Goal: Task Accomplishment & Management: Complete application form

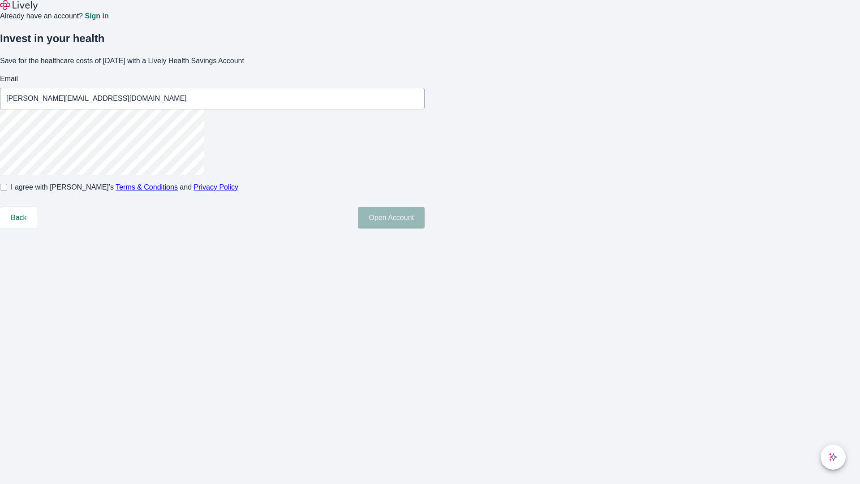
click at [7, 191] on input "I agree with Lively’s Terms & Conditions and Privacy Policy" at bounding box center [3, 187] width 7 height 7
checkbox input "true"
click at [424, 228] on button "Open Account" at bounding box center [391, 217] width 67 height 21
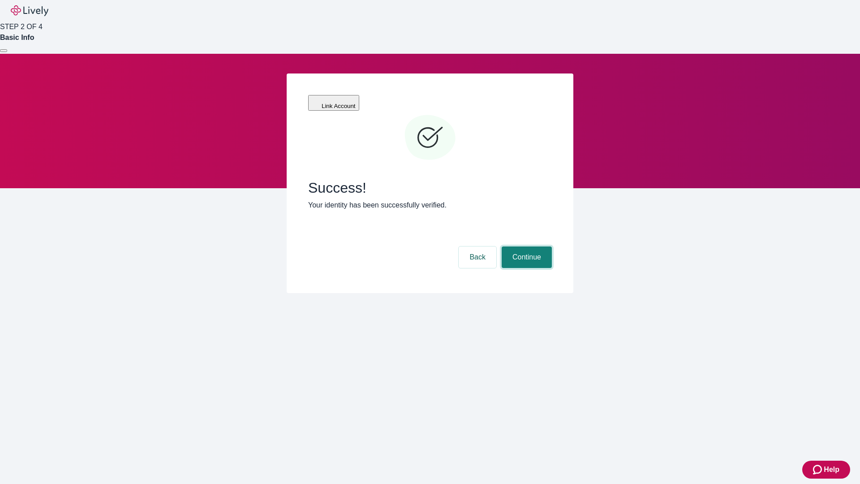
click at [525, 246] on button "Continue" at bounding box center [526, 256] width 50 height 21
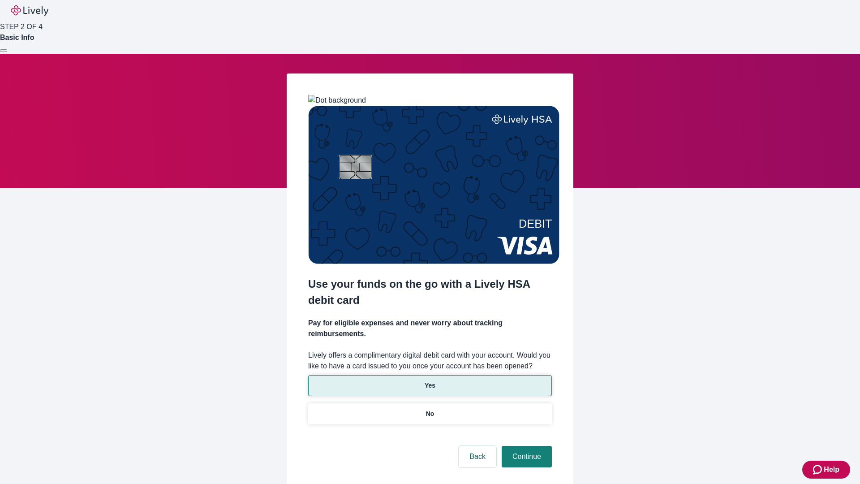
click at [429, 381] on p "Yes" at bounding box center [429, 385] width 11 height 9
click at [525, 445] on button "Continue" at bounding box center [526, 455] width 50 height 21
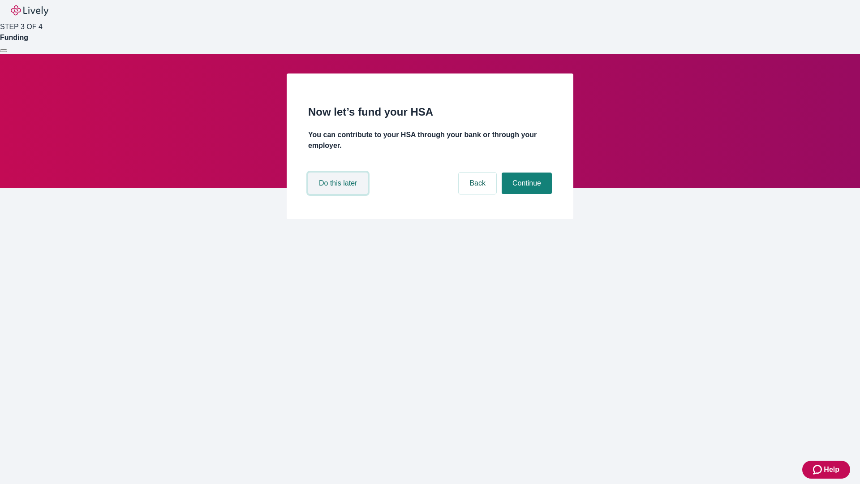
click at [339, 194] on button "Do this later" at bounding box center [338, 182] width 60 height 21
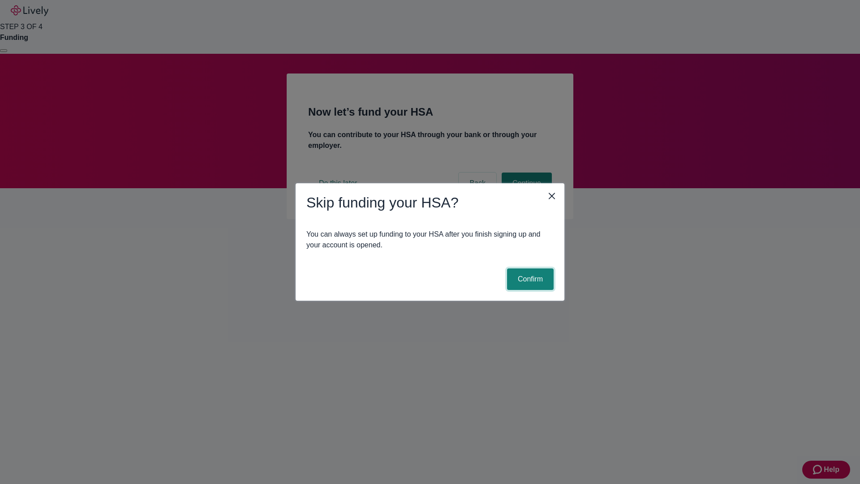
click at [529, 279] on button "Confirm" at bounding box center [530, 278] width 47 height 21
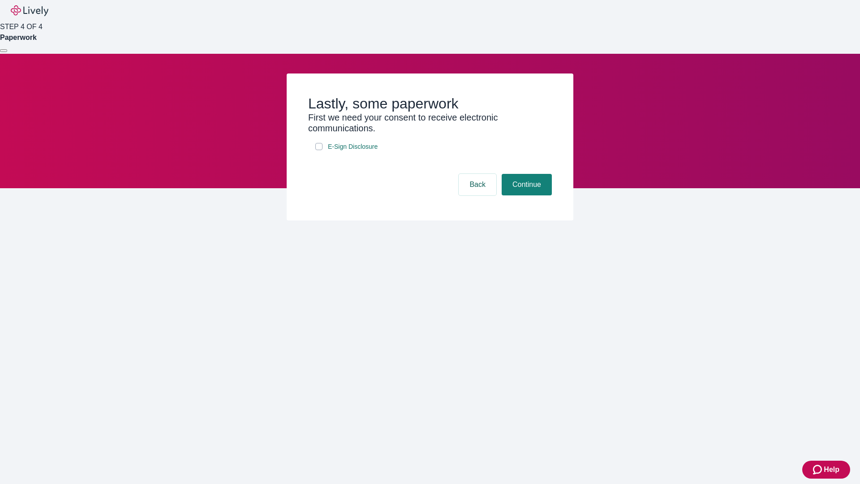
click at [319, 150] on input "E-Sign Disclosure" at bounding box center [318, 146] width 7 height 7
checkbox input "true"
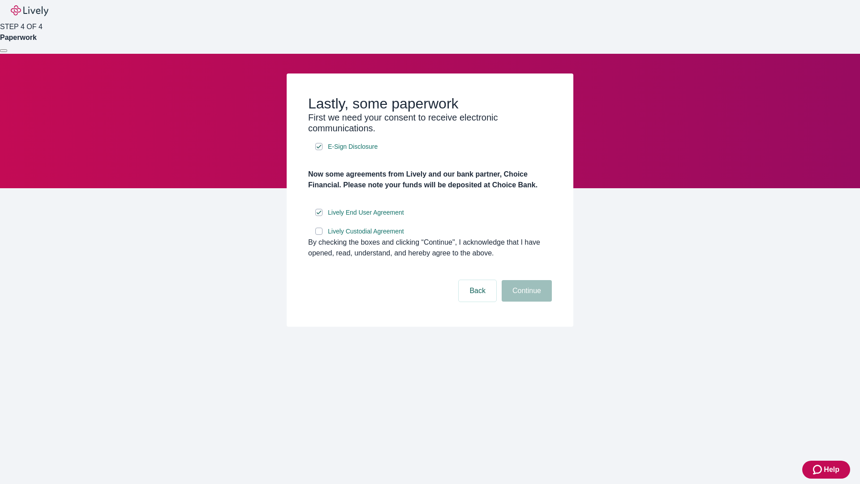
click at [319, 235] on input "Lively Custodial Agreement" at bounding box center [318, 230] width 7 height 7
checkbox input "true"
click at [525, 301] on button "Continue" at bounding box center [526, 290] width 50 height 21
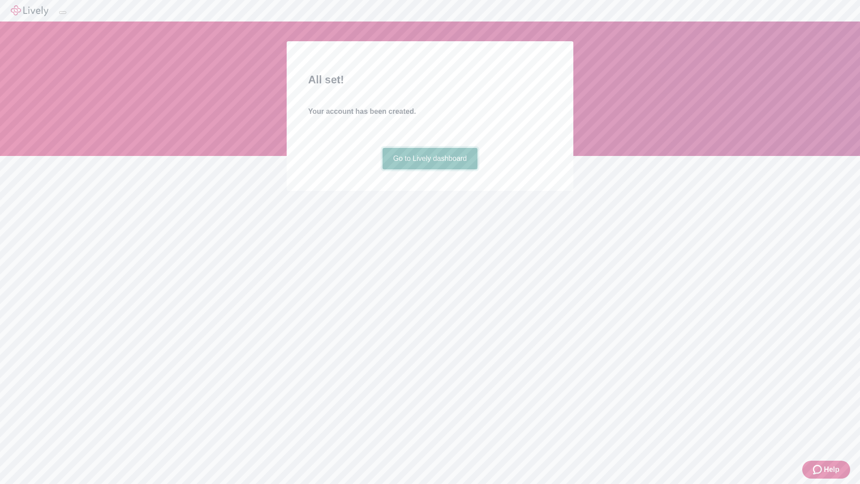
click at [429, 169] on link "Go to Lively dashboard" at bounding box center [429, 158] width 95 height 21
